Goal: Check status: Verify the current state of an ongoing process or item

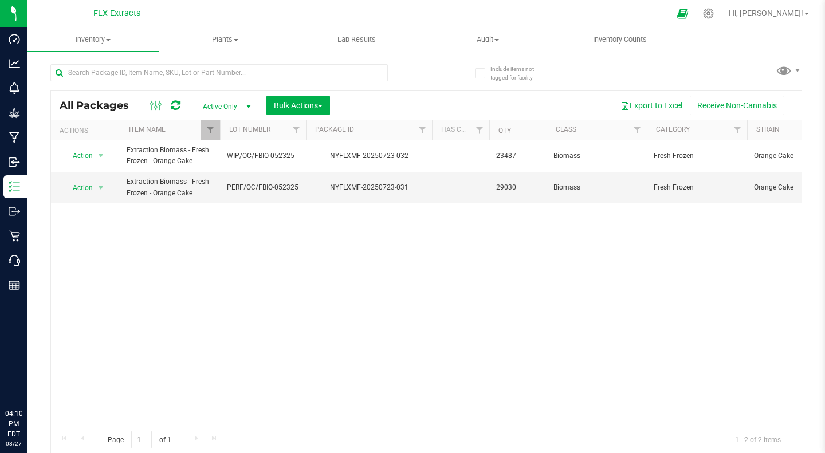
click at [264, 265] on div "Action Action Adjust qty Create package Edit attributes Global inventory Locate…" at bounding box center [426, 282] width 750 height 285
click at [226, 274] on div "Action Action Adjust qty Create package Edit attributes Global inventory Locate…" at bounding box center [426, 282] width 750 height 285
click at [286, 8] on div at bounding box center [437, 13] width 464 height 22
click at [246, 243] on div "Action Action Adjust qty Create package Edit attributes Global inventory Locate…" at bounding box center [426, 282] width 750 height 285
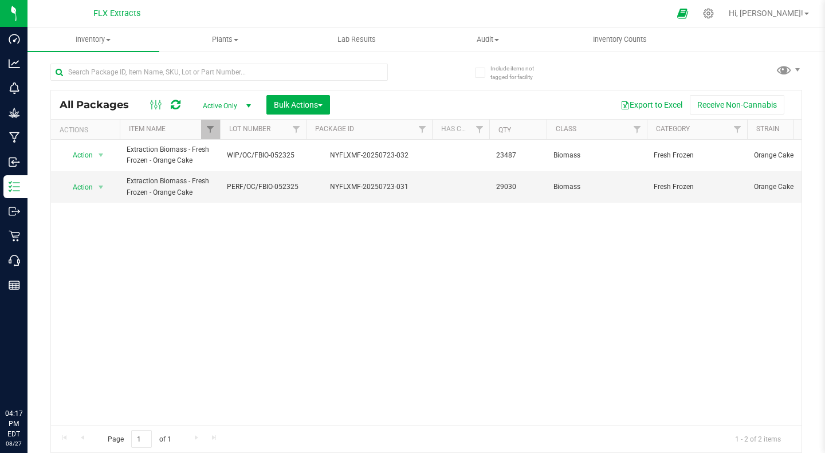
click at [264, 11] on div at bounding box center [437, 13] width 464 height 22
click at [282, 252] on div "Action Action Adjust qty Create package Edit attributes Global inventory Locate…" at bounding box center [426, 282] width 750 height 285
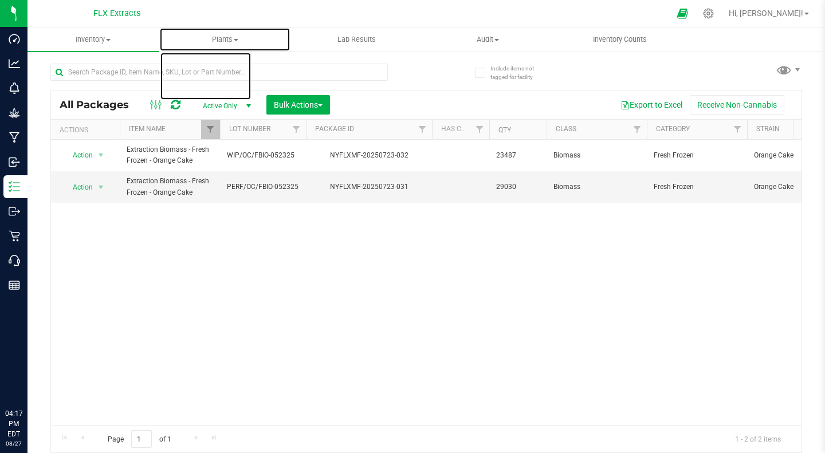
click at [274, 34] on uib-tab-heading "Plants All plants Waste log" at bounding box center [225, 39] width 131 height 23
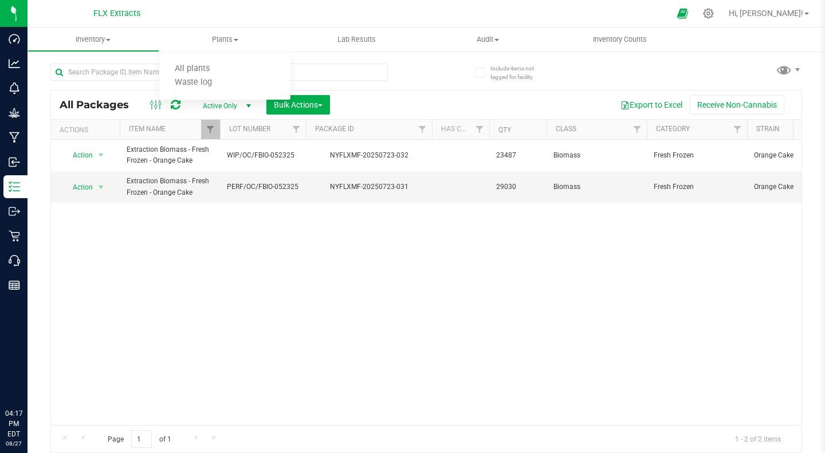
click at [224, 7] on div at bounding box center [437, 13] width 464 height 22
click at [300, 328] on div "Action Action Adjust qty Create package Edit attributes Global inventory Locate…" at bounding box center [426, 282] width 750 height 285
click at [200, 135] on th "Item Name" at bounding box center [170, 130] width 100 height 20
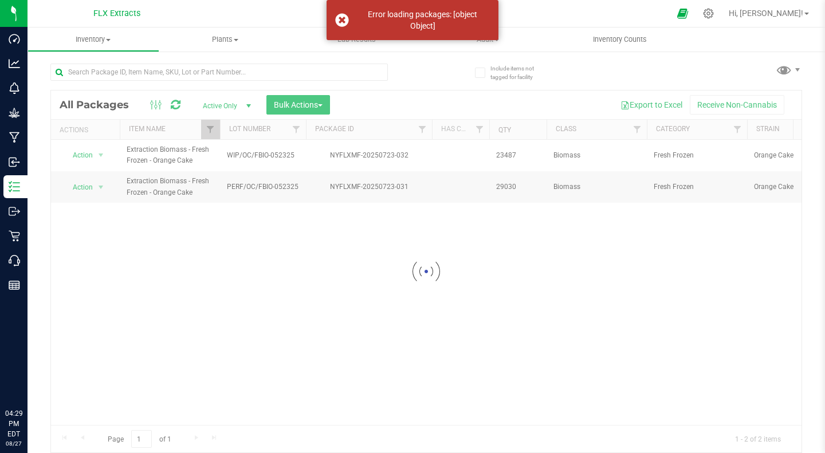
click at [208, 133] on div at bounding box center [426, 271] width 750 height 362
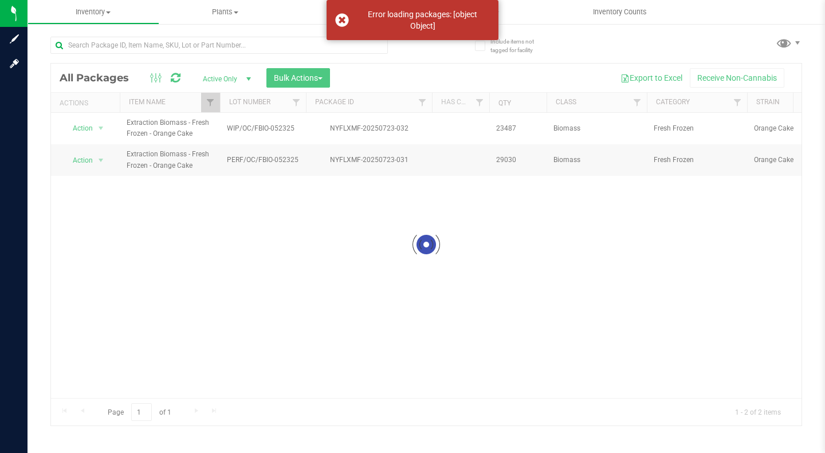
click at [208, 104] on div at bounding box center [426, 245] width 750 height 362
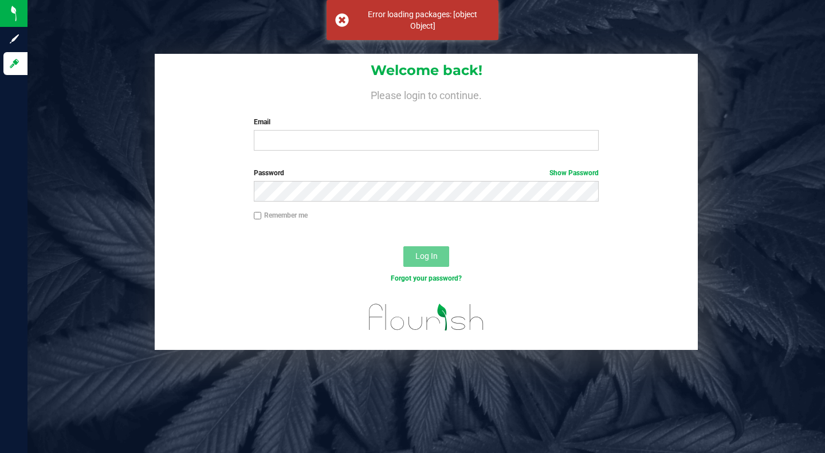
click at [343, 18] on div "Error loading packages: [object Object]" at bounding box center [412, 20] width 172 height 40
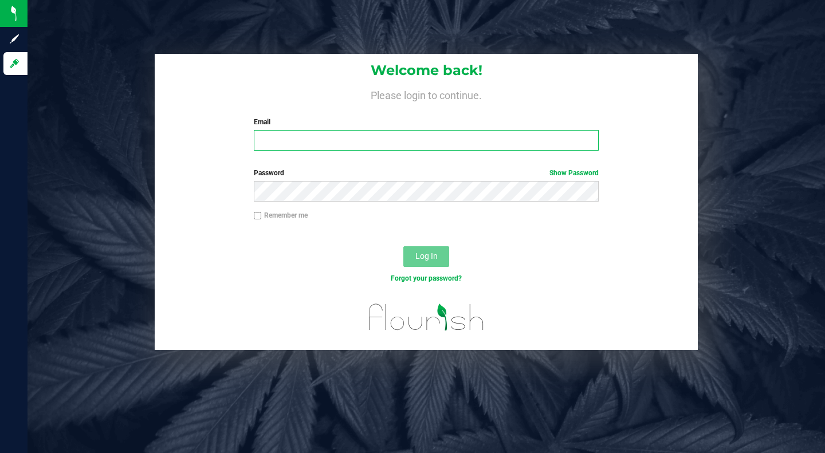
click at [303, 140] on input "Email" at bounding box center [426, 140] width 345 height 21
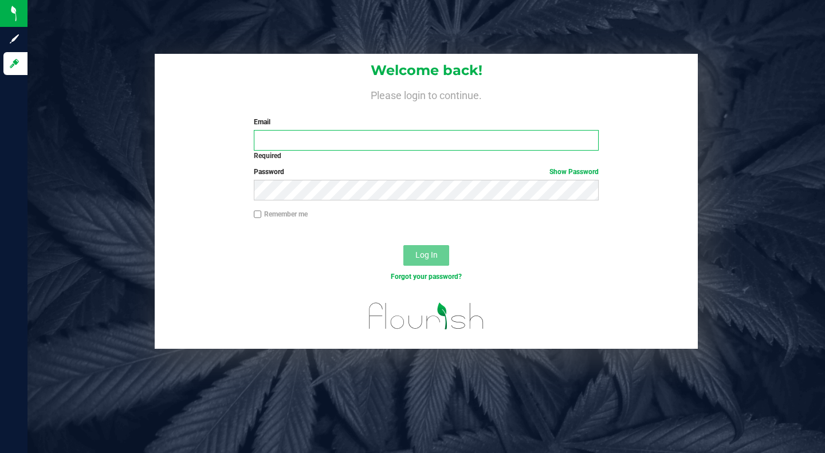
type input "[PERSON_NAME][EMAIL_ADDRESS][DOMAIN_NAME]"
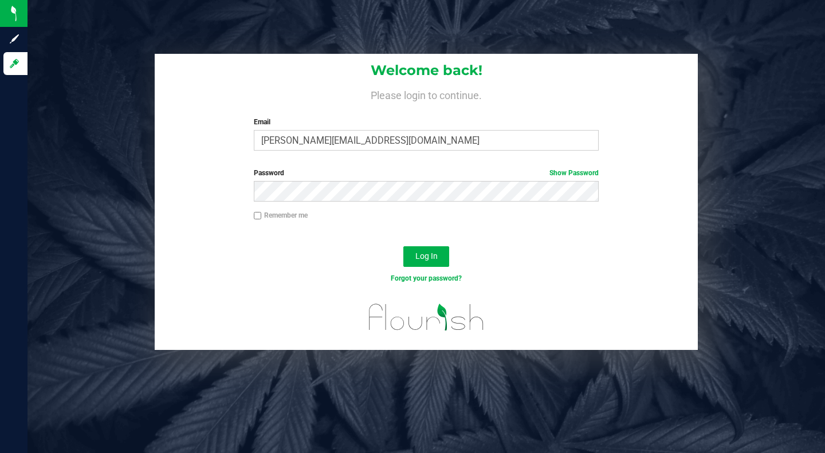
click at [257, 216] on input "Remember me" at bounding box center [258, 216] width 8 height 8
checkbox input "true"
click at [427, 259] on span "Log In" at bounding box center [426, 255] width 22 height 9
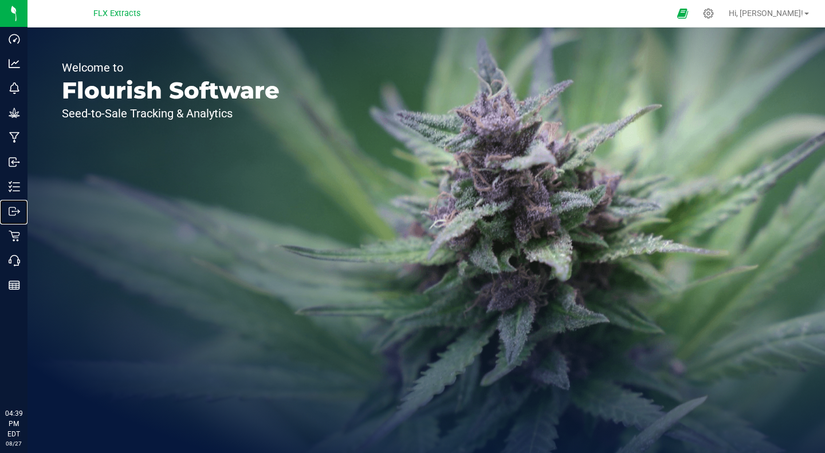
click at [0, 0] on p "Outbound" at bounding box center [0, 0] width 0 height 0
click at [6, 186] on div "Inventory" at bounding box center [15, 186] width 24 height 23
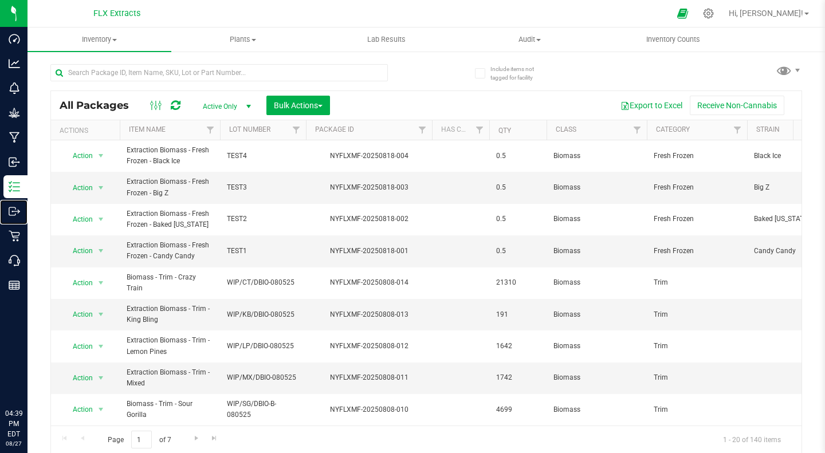
click at [0, 0] on p "Outbound" at bounding box center [0, 0] width 0 height 0
click at [0, 0] on img at bounding box center [0, 0] width 0 height 0
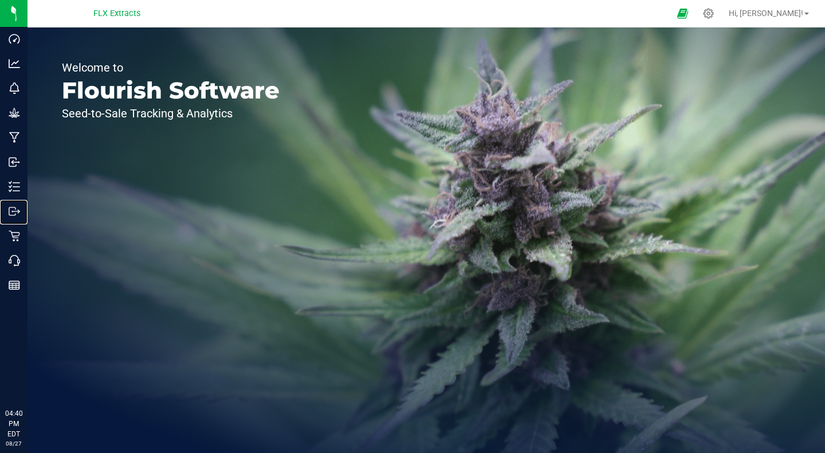
click at [0, 0] on p "Outbound" at bounding box center [0, 0] width 0 height 0
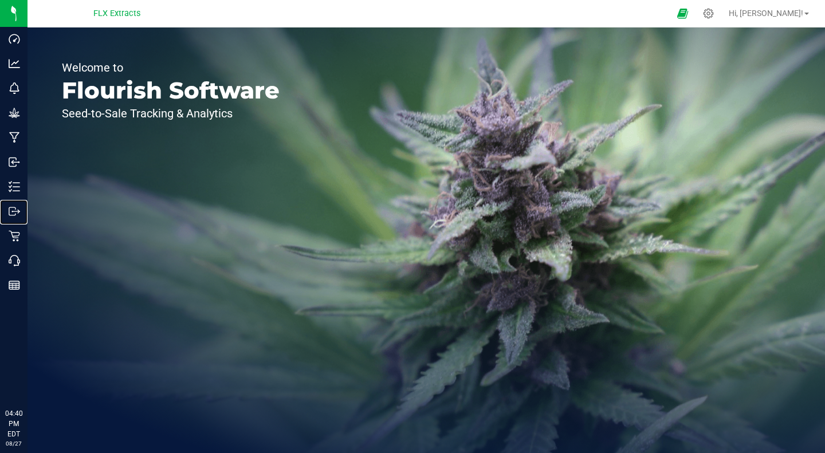
click at [0, 0] on p "Outbound" at bounding box center [0, 0] width 0 height 0
click at [27, 169] on div "Inbound" at bounding box center [15, 162] width 24 height 23
click at [27, 179] on div "Inventory" at bounding box center [15, 186] width 24 height 23
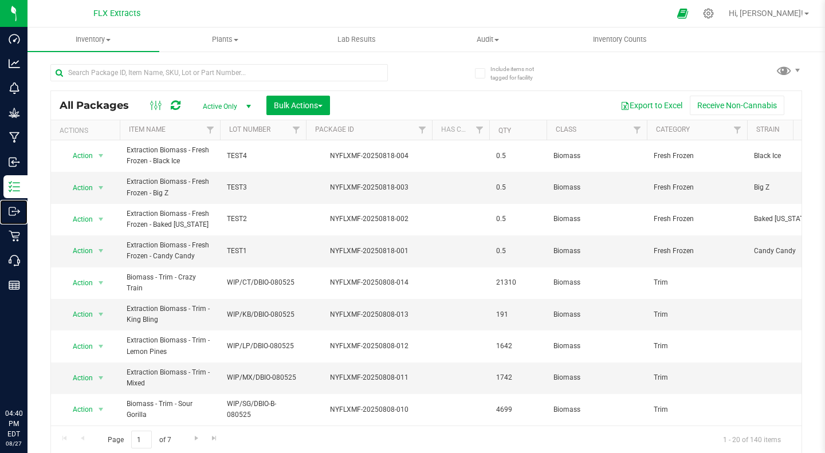
click at [27, 219] on div "Outbound" at bounding box center [15, 211] width 24 height 23
click at [0, 0] on p "Outbound" at bounding box center [0, 0] width 0 height 0
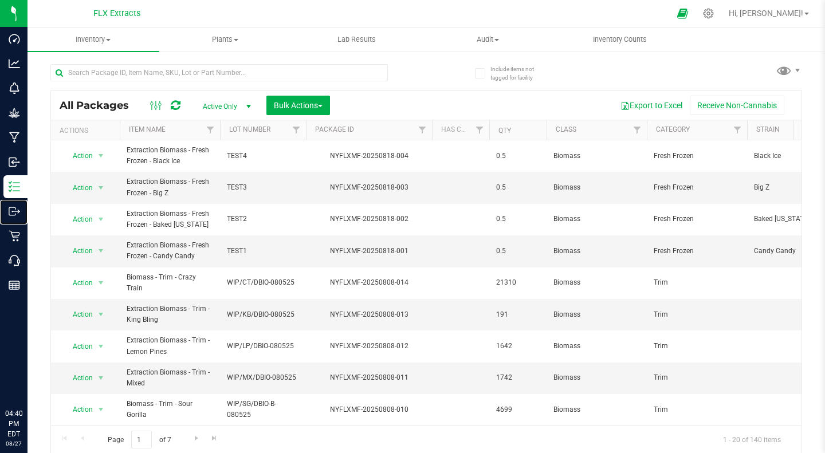
click at [0, 0] on p "Outbound" at bounding box center [0, 0] width 0 height 0
click at [0, 0] on p "Inbound" at bounding box center [0, 0] width 0 height 0
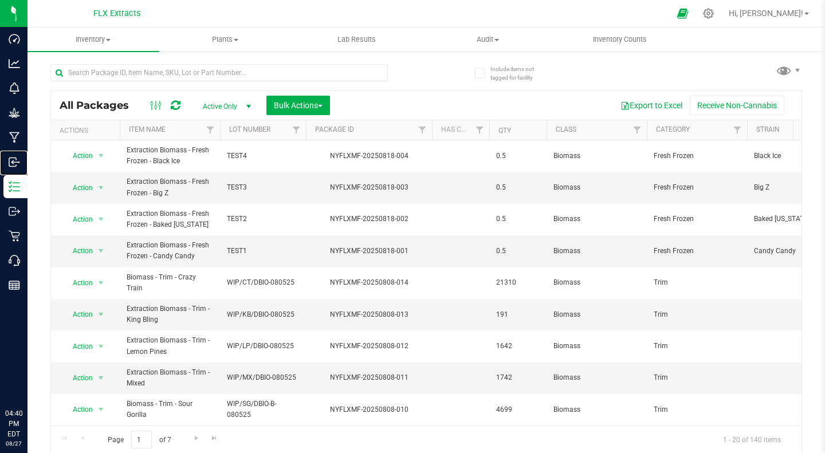
click at [0, 0] on p "Inbound" at bounding box center [0, 0] width 0 height 0
click at [0, 0] on img at bounding box center [0, 0] width 0 height 0
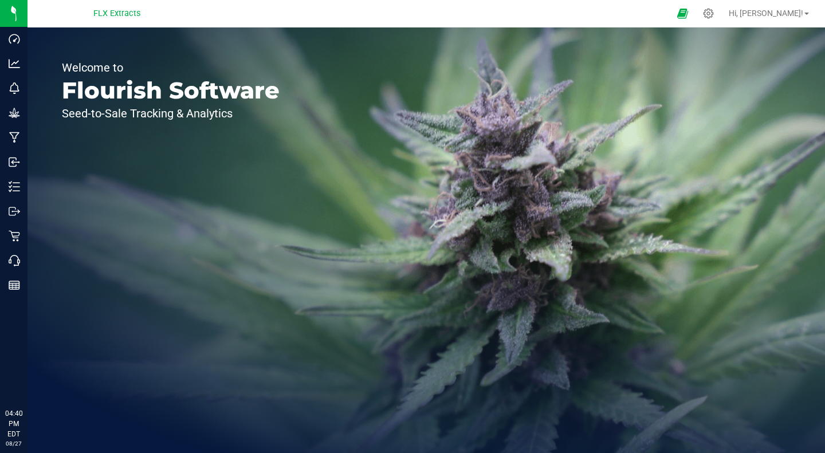
click at [721, 19] on div at bounding box center [708, 13] width 26 height 22
click at [714, 12] on icon at bounding box center [708, 14] width 10 height 10
click at [714, 11] on icon at bounding box center [708, 13] width 11 height 11
click at [715, 13] on div at bounding box center [708, 13] width 14 height 11
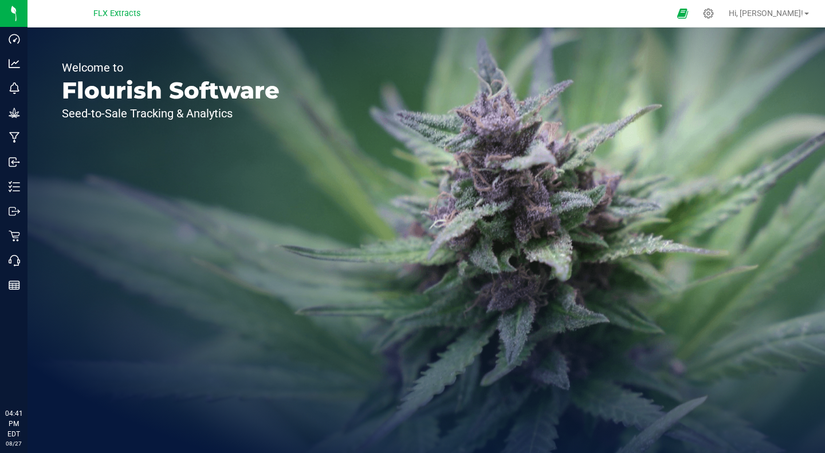
click at [785, 15] on span "Hi, [PERSON_NAME]!" at bounding box center [765, 13] width 74 height 9
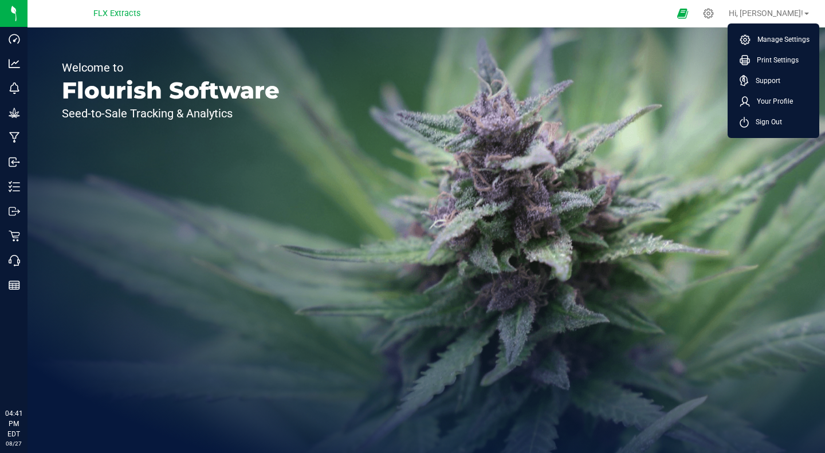
click at [777, 40] on span "Manage Settings" at bounding box center [779, 39] width 59 height 11
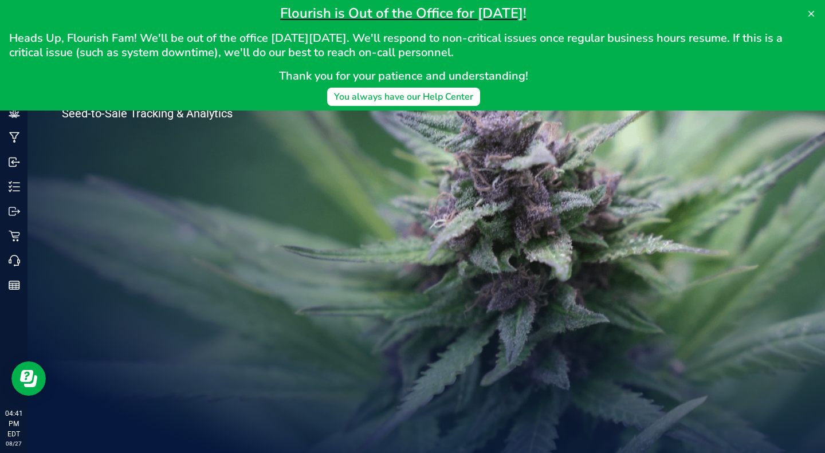
click at [814, 13] on icon at bounding box center [810, 13] width 9 height 9
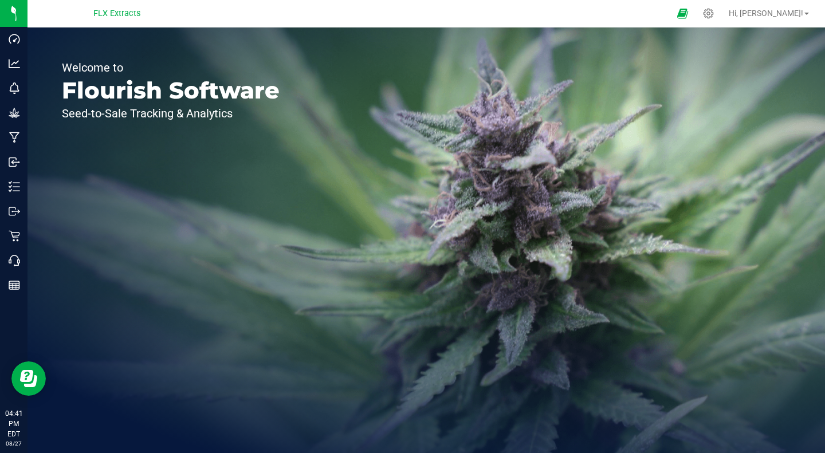
click at [774, 17] on span "Hi, [PERSON_NAME]!" at bounding box center [765, 13] width 74 height 9
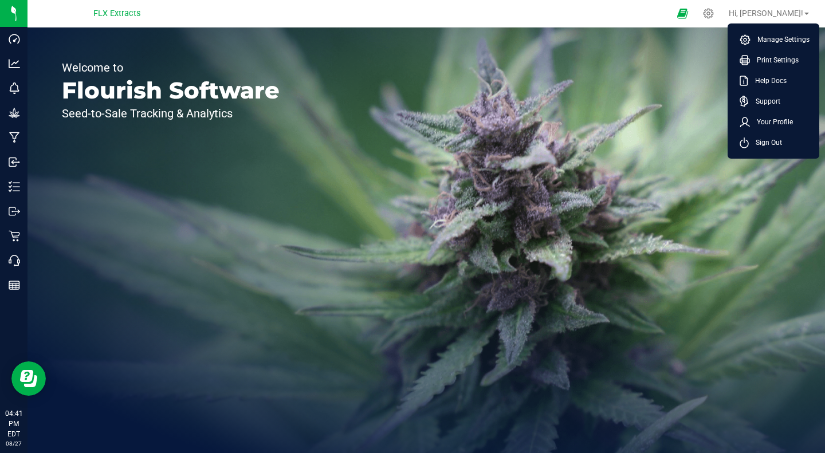
click at [775, 40] on span "Manage Settings" at bounding box center [779, 39] width 59 height 11
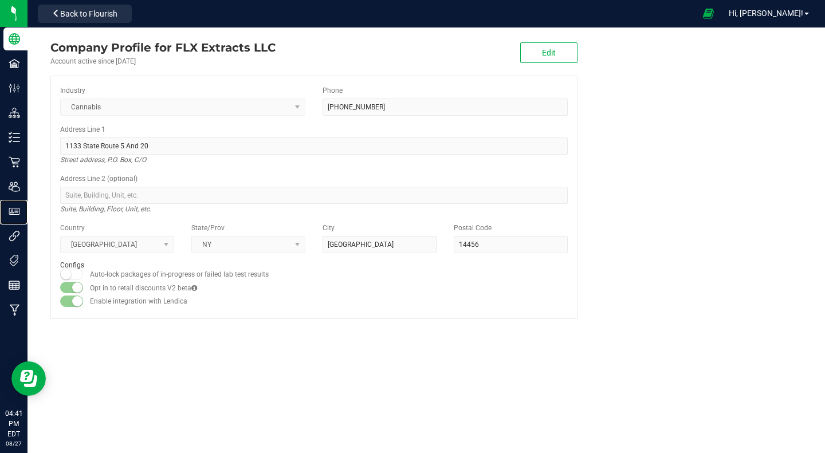
click at [0, 0] on p "User Roles" at bounding box center [0, 0] width 0 height 0
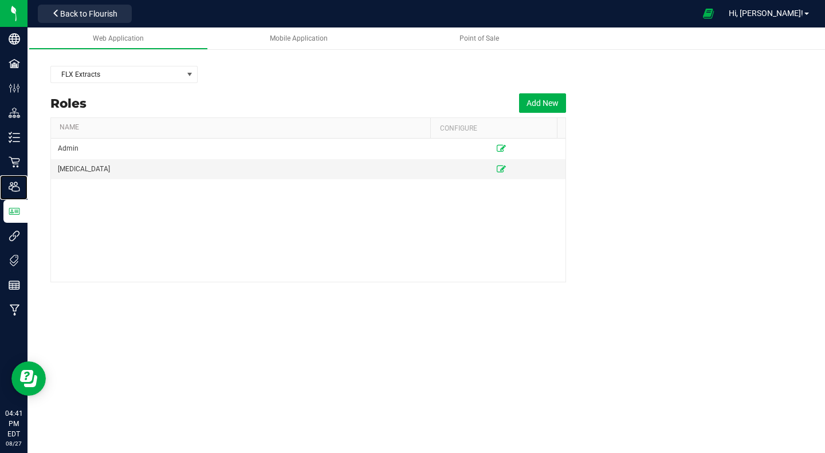
click at [0, 0] on p "Users" at bounding box center [0, 0] width 0 height 0
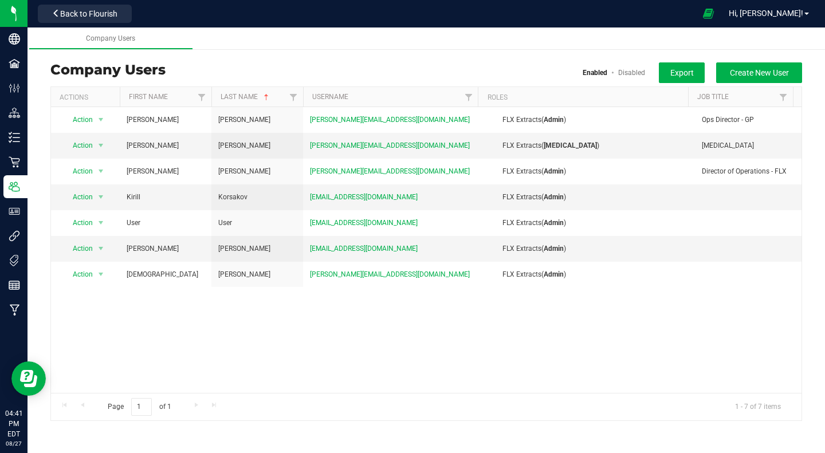
click at [113, 15] on span "Back to Flourish" at bounding box center [88, 13] width 57 height 9
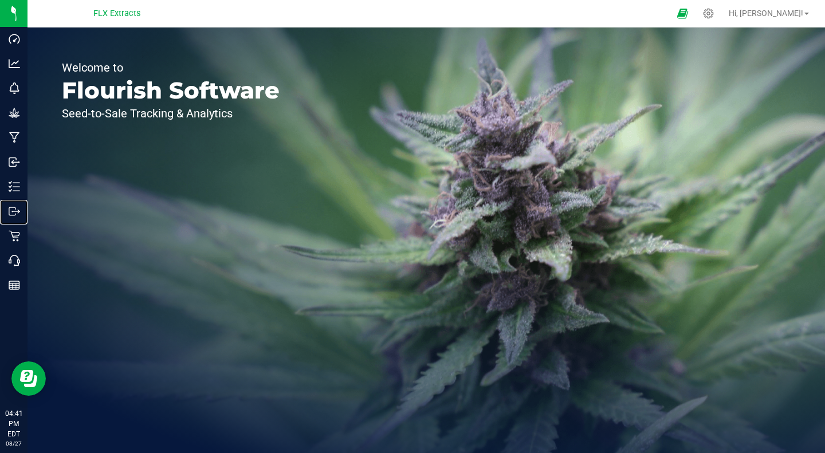
click at [0, 0] on p "Outbound" at bounding box center [0, 0] width 0 height 0
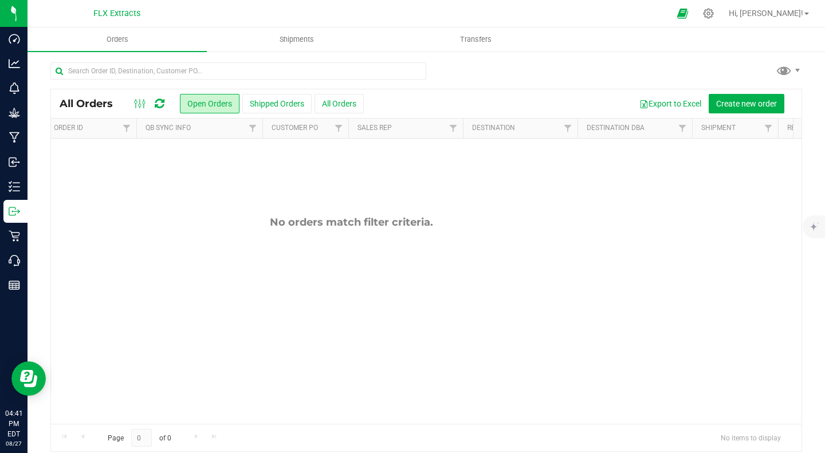
scroll to position [0, 76]
click at [0, 0] on p "Manufacturing" at bounding box center [0, 0] width 0 height 0
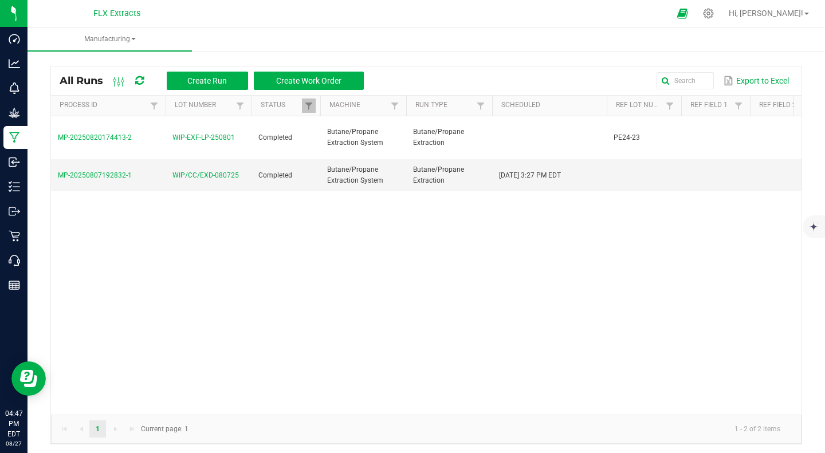
click at [333, 268] on div "MP-20250820174413-2 WIP-EXF-LP-250801 Completed Butane/Propane Extraction Syste…" at bounding box center [426, 265] width 750 height 298
click at [186, 138] on span "WIP-EXF-LP-250801" at bounding box center [203, 137] width 62 height 11
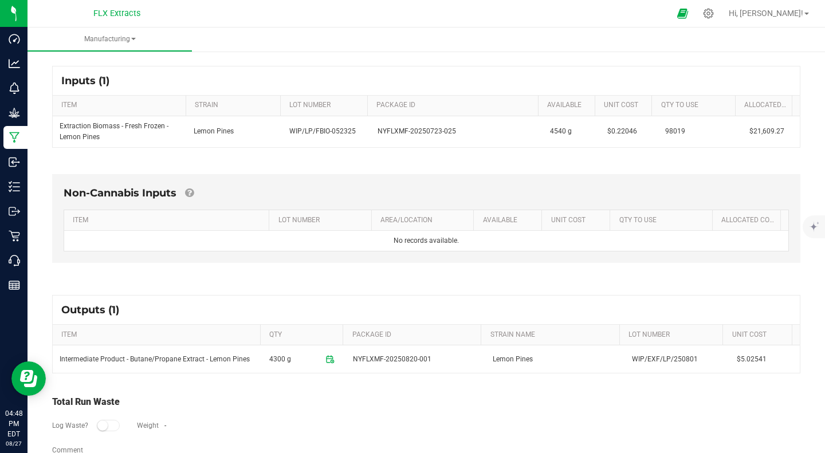
scroll to position [191, 0]
